Goal: Navigation & Orientation: Find specific page/section

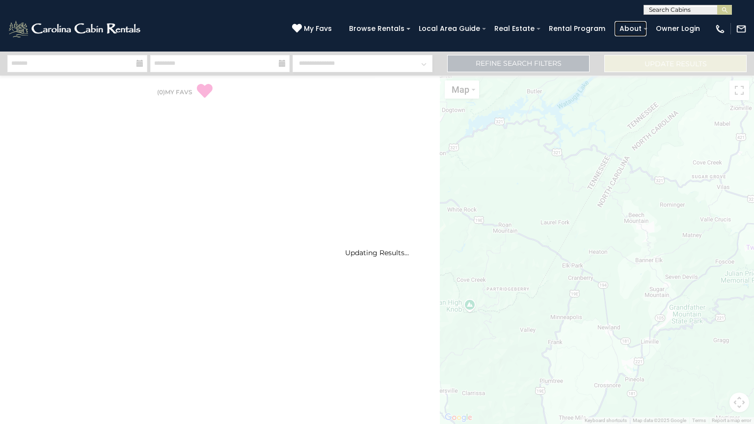
click at [632, 28] on link "About" at bounding box center [630, 28] width 32 height 15
